Goal: Information Seeking & Learning: Find specific page/section

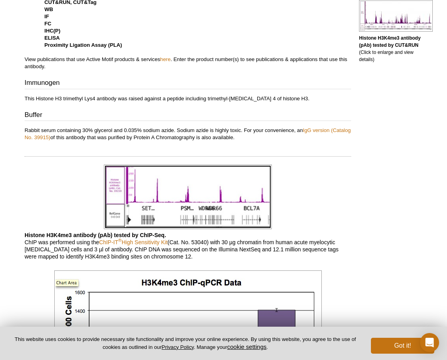
scroll to position [495, 0]
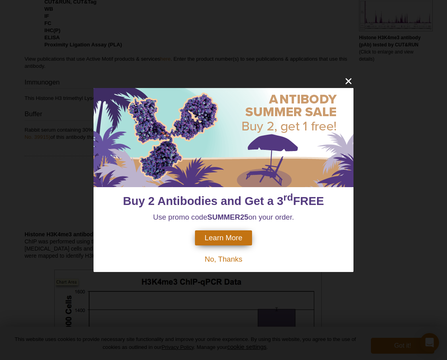
drag, startPoint x: 177, startPoint y: 129, endPoint x: 171, endPoint y: 130, distance: 6.0
click at [171, 130] on div at bounding box center [224, 137] width 260 height 99
click at [346, 79] on icon "close" at bounding box center [349, 81] width 6 height 6
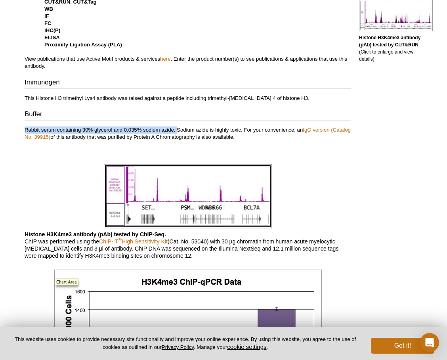
drag, startPoint x: 177, startPoint y: 131, endPoint x: 25, endPoint y: 130, distance: 151.5
click at [25, 130] on p "Rabbit serum containing 30% glycerol and 0.035% sodium azide. Sodium azide is h…" at bounding box center [188, 134] width 327 height 14
copy p "Rabbit serum containing 30% glycerol and 0.035% sodium azide."
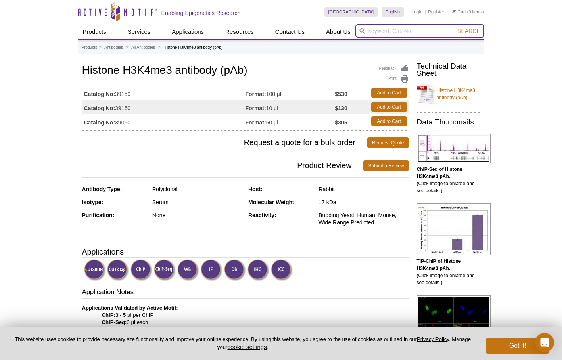
click at [411, 31] on input "search" at bounding box center [419, 30] width 129 height 13
type input "BRD4"
click at [455, 27] on button "Search" at bounding box center [469, 30] width 28 height 7
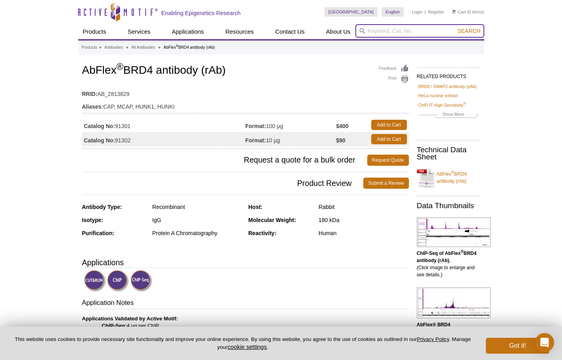
click at [390, 30] on input "search" at bounding box center [419, 30] width 129 height 13
type input "H"
type input "H3K4"
click at [455, 27] on button "Search" at bounding box center [469, 30] width 28 height 7
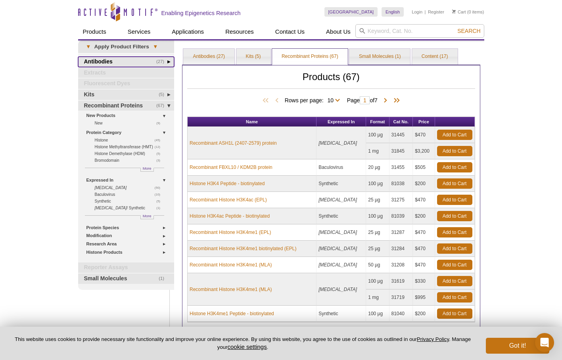
click at [108, 62] on link "(27) Antibodies" at bounding box center [126, 62] width 96 height 10
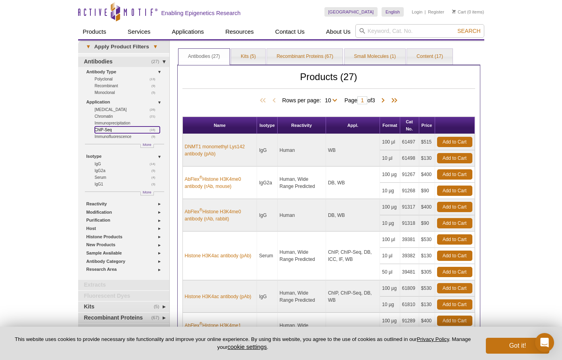
click at [106, 129] on link "(16) ChIP-Seq" at bounding box center [127, 130] width 65 height 7
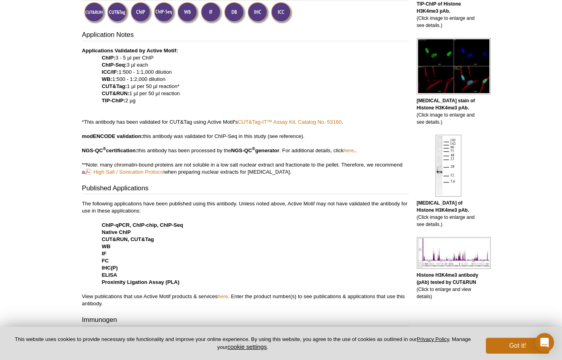
scroll to position [245, 0]
